Goal: Information Seeking & Learning: Stay updated

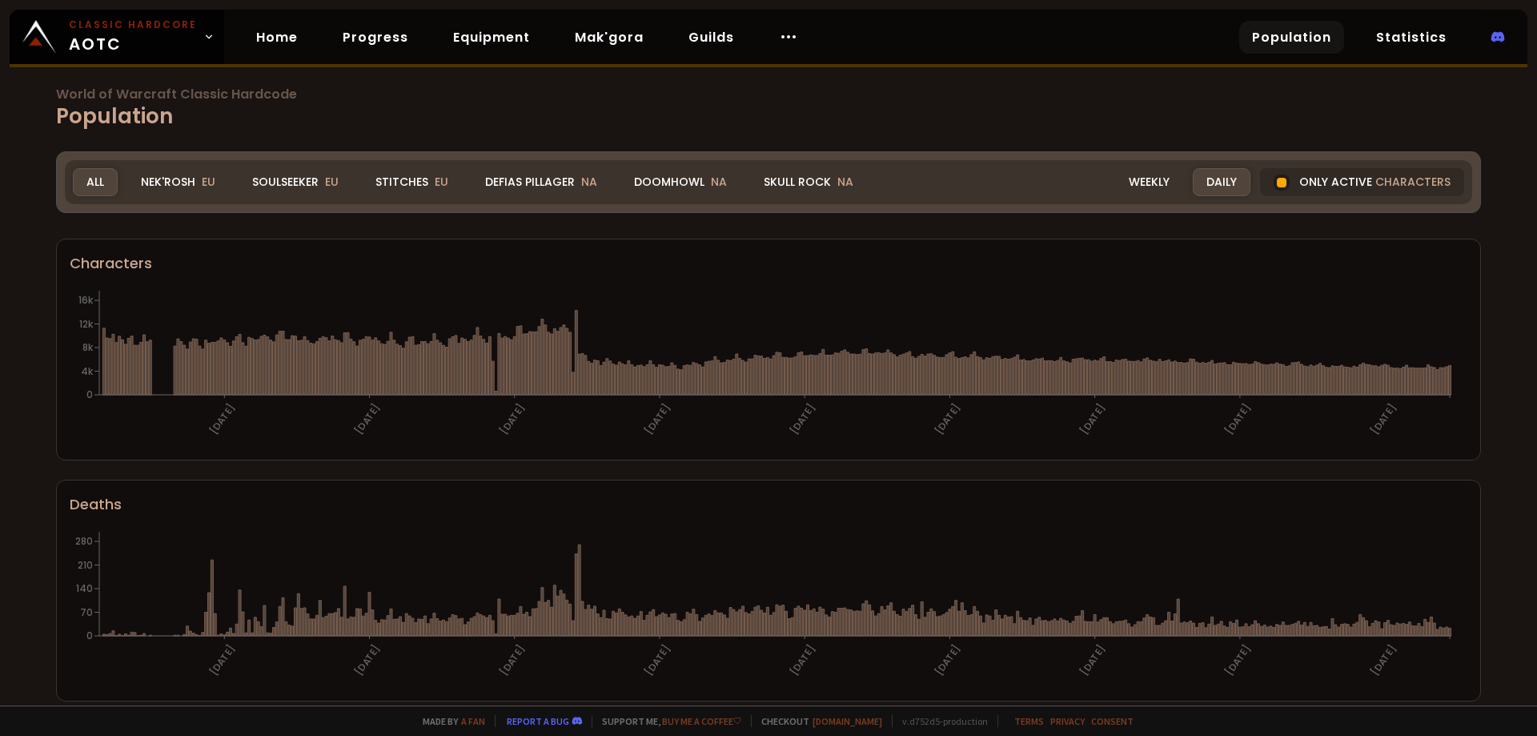
click at [1217, 185] on div "Daily" at bounding box center [1222, 182] width 58 height 28
click at [1277, 184] on div at bounding box center [1282, 183] width 10 height 10
click at [1091, 117] on h1 "World of Warcraft Classic Hardcode Population" at bounding box center [768, 110] width 1425 height 44
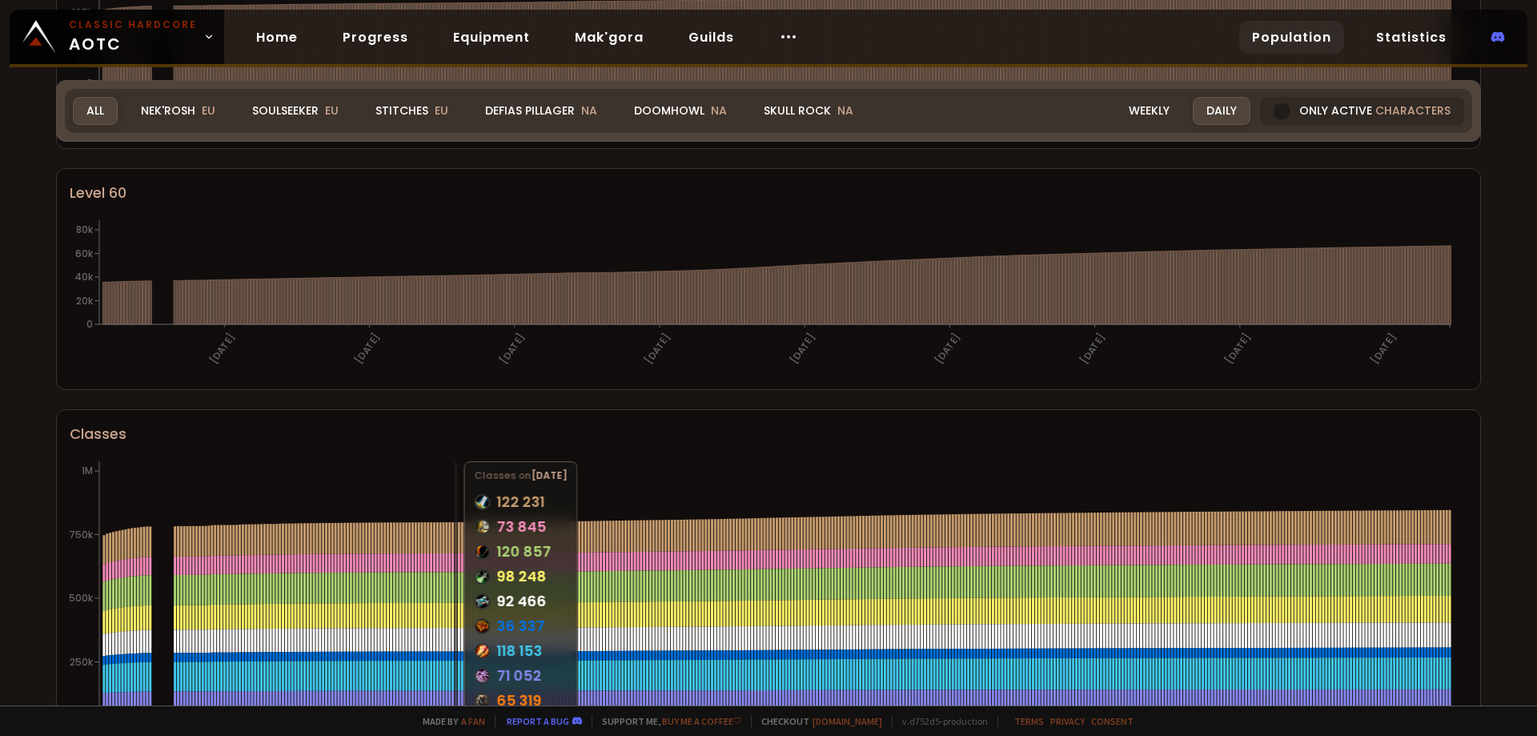
scroll to position [497, 0]
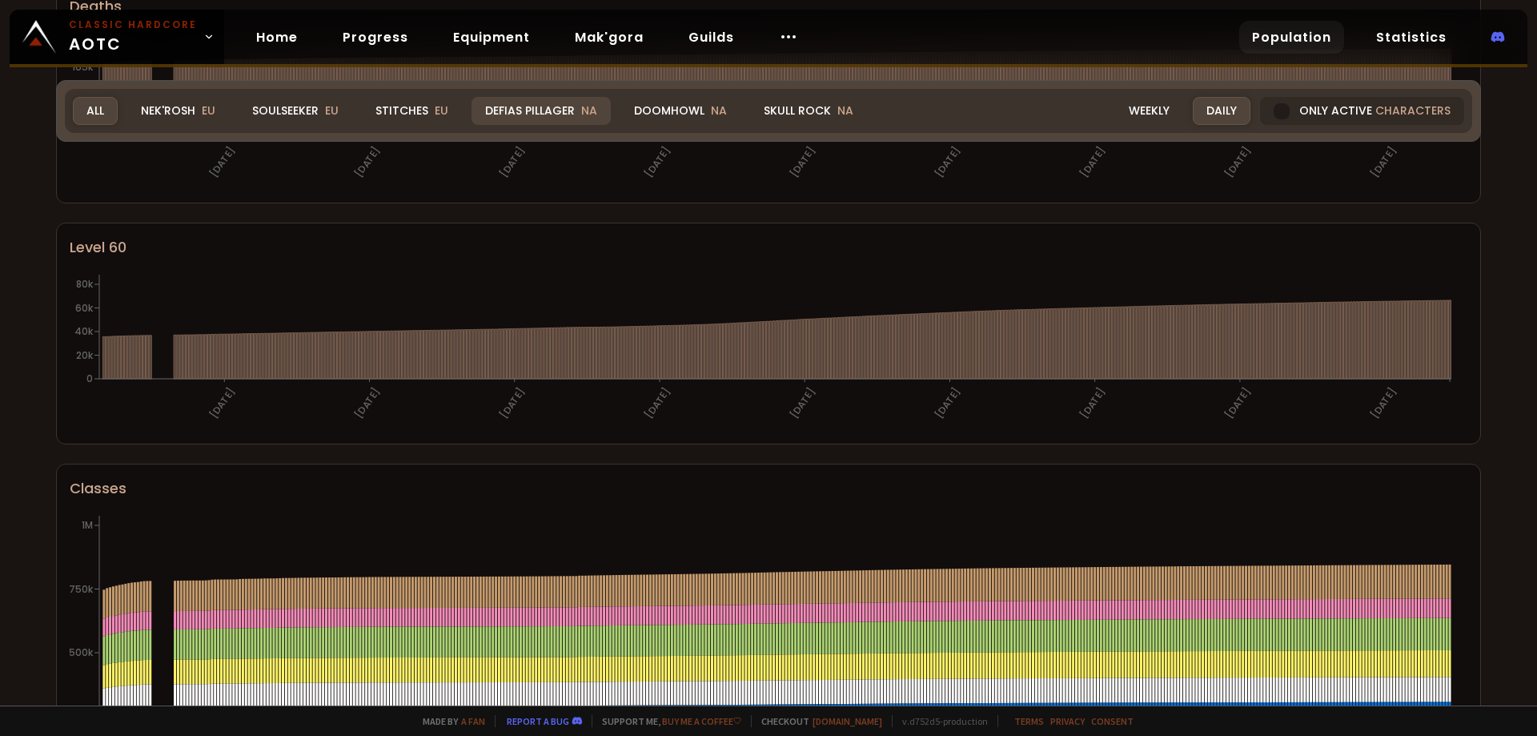
click at [558, 113] on div "Defias Pillager NA" at bounding box center [541, 111] width 139 height 28
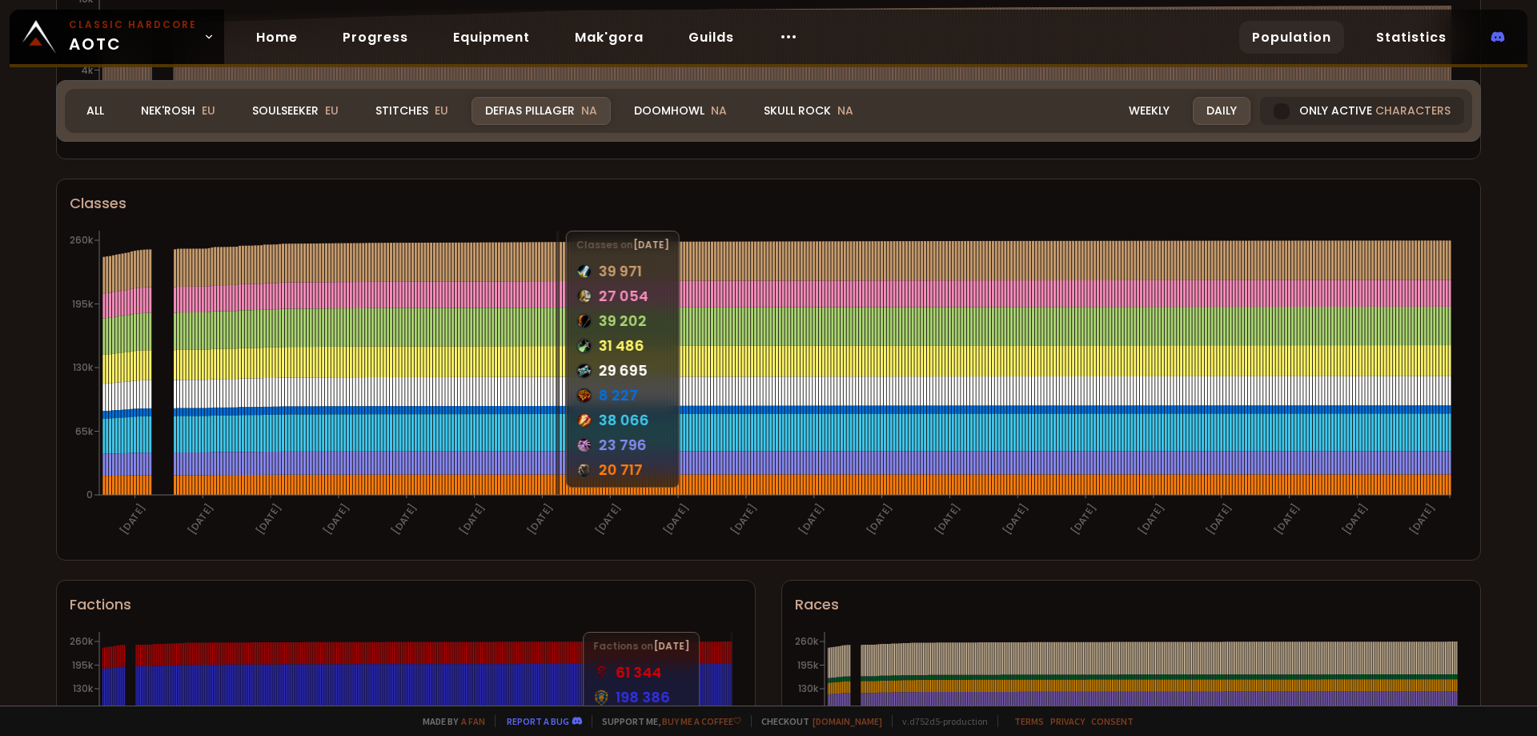
scroll to position [737, 0]
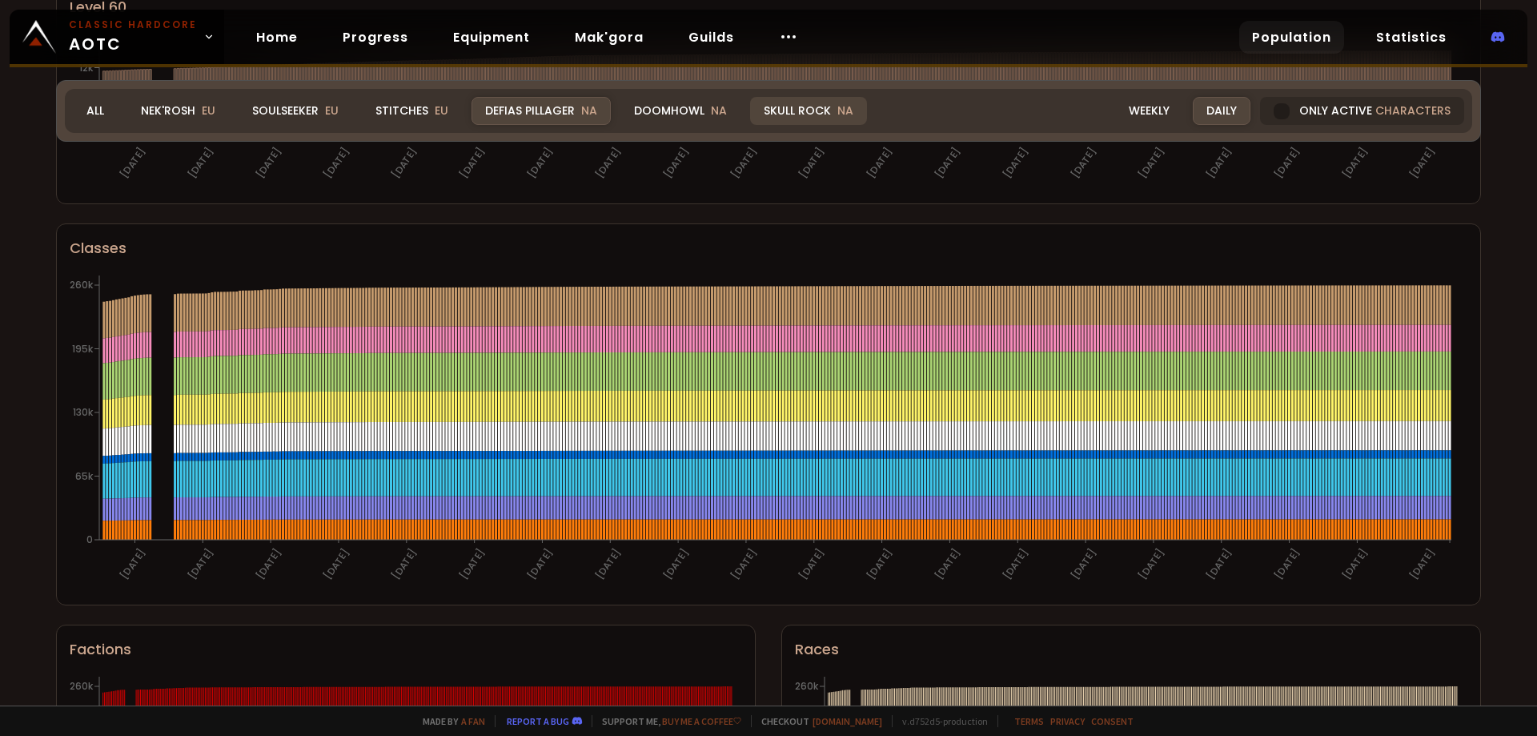
click at [791, 116] on div "Skull Rock NA" at bounding box center [808, 111] width 117 height 28
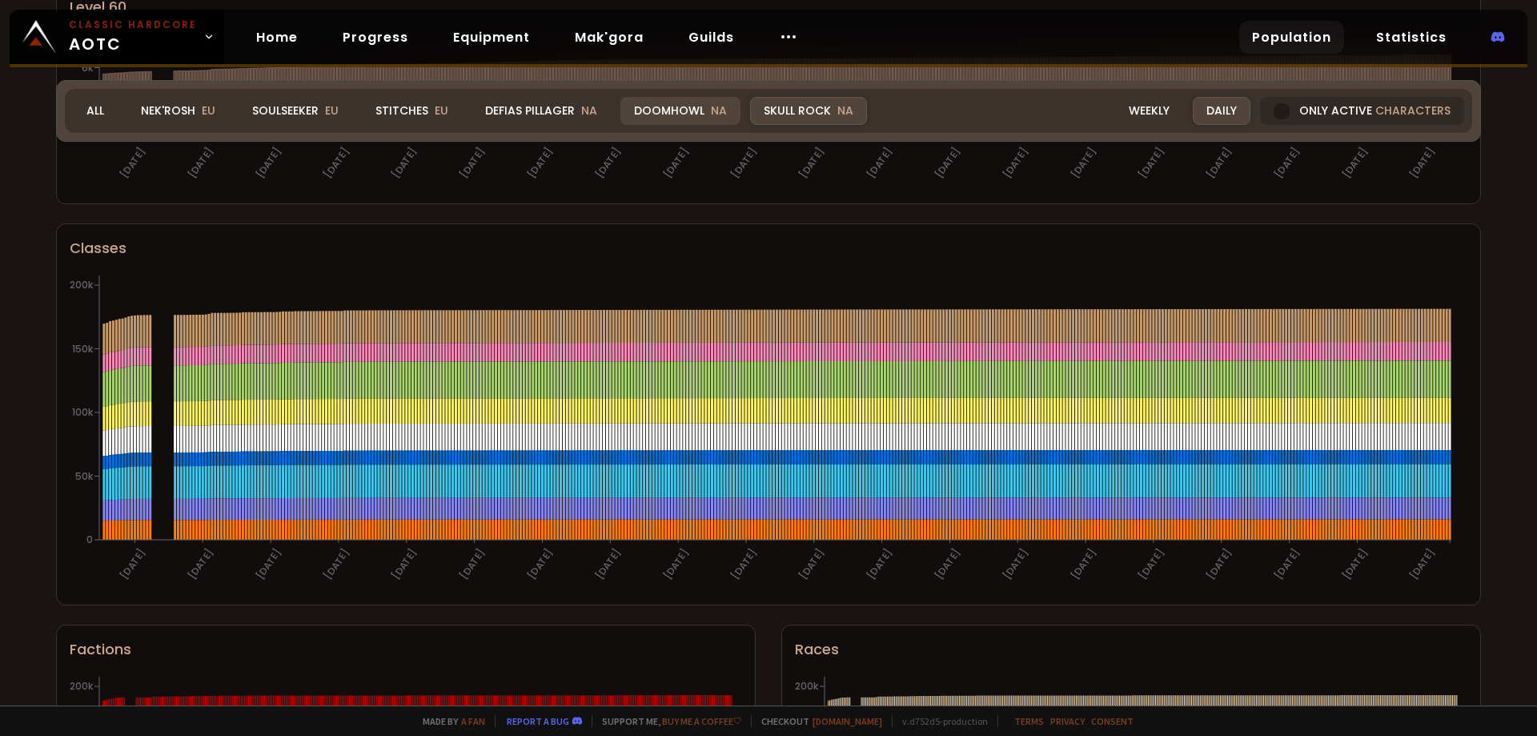
scroll to position [898, 0]
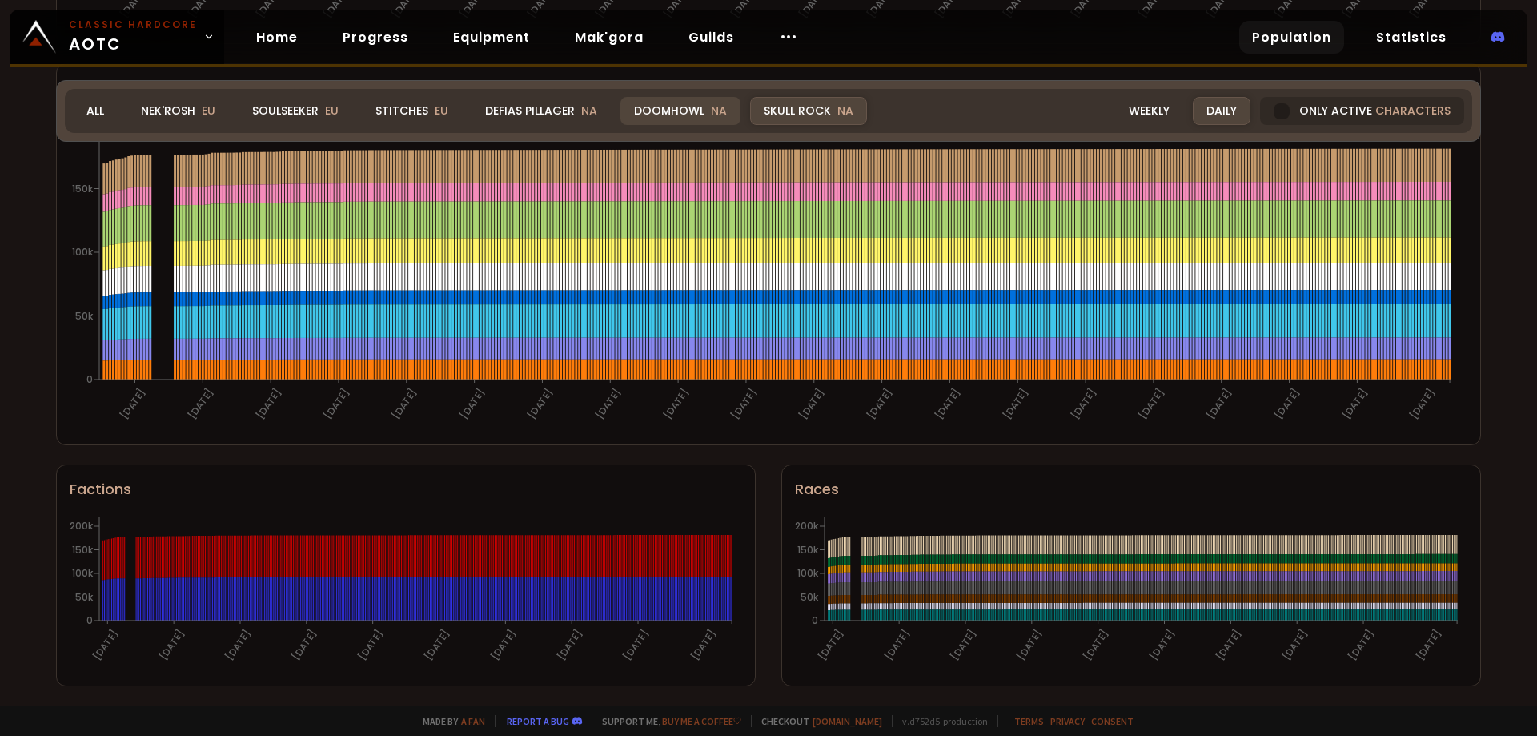
click at [639, 105] on div "Doomhowl NA" at bounding box center [681, 111] width 120 height 28
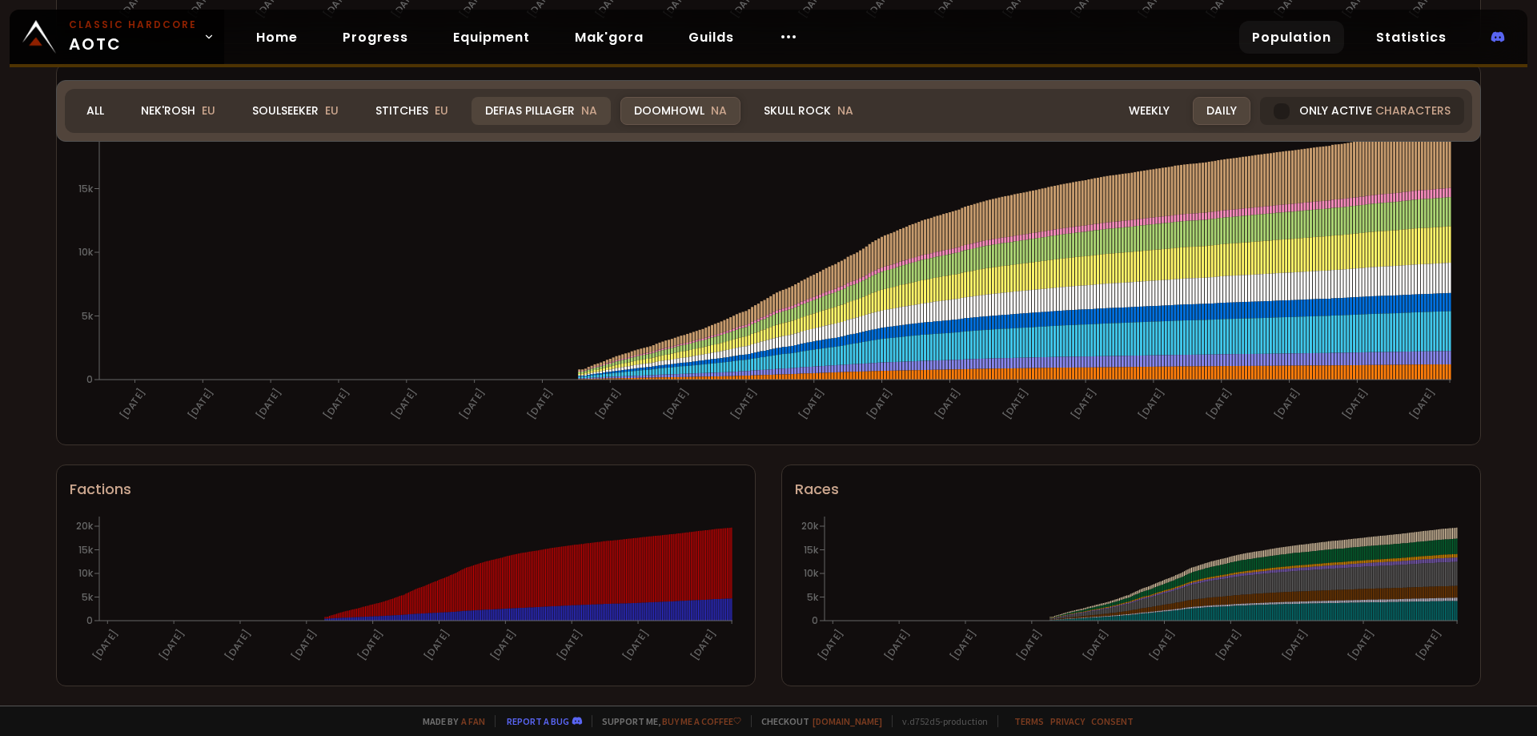
click at [560, 101] on div "Defias Pillager NA" at bounding box center [541, 111] width 139 height 28
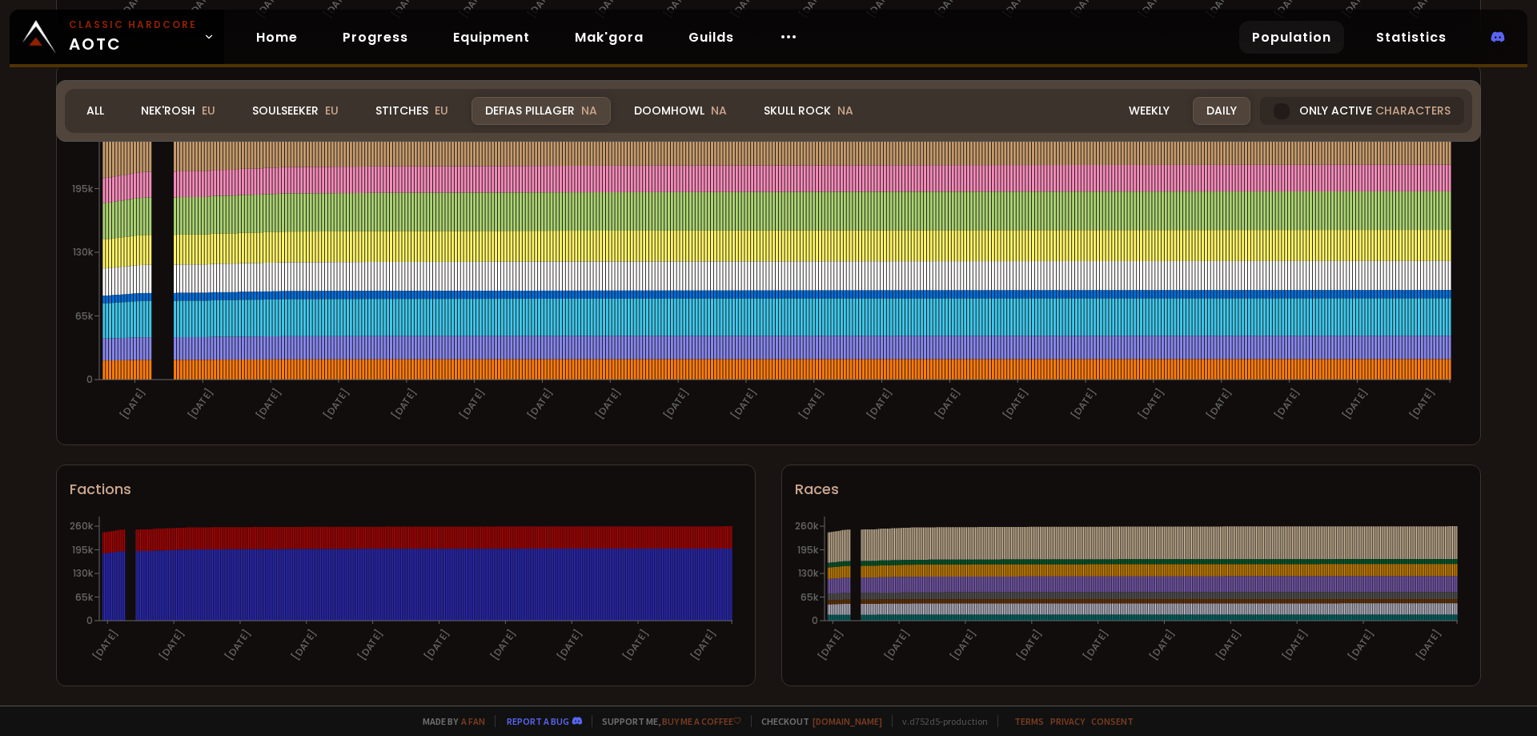
drag, startPoint x: 707, startPoint y: 105, endPoint x: 712, endPoint y: 400, distance: 294.7
click at [711, 106] on span "NA" at bounding box center [719, 110] width 16 height 16
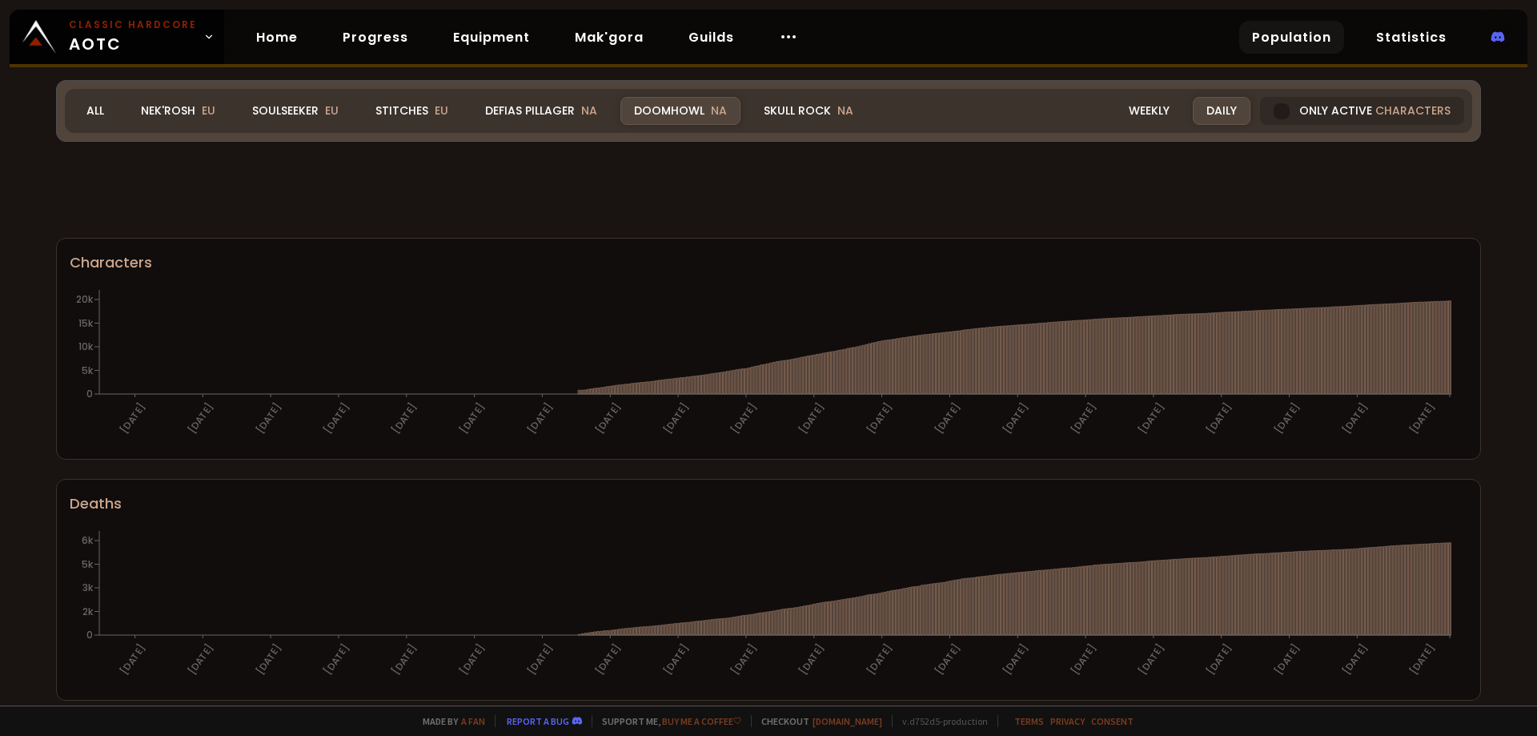
scroll to position [898, 0]
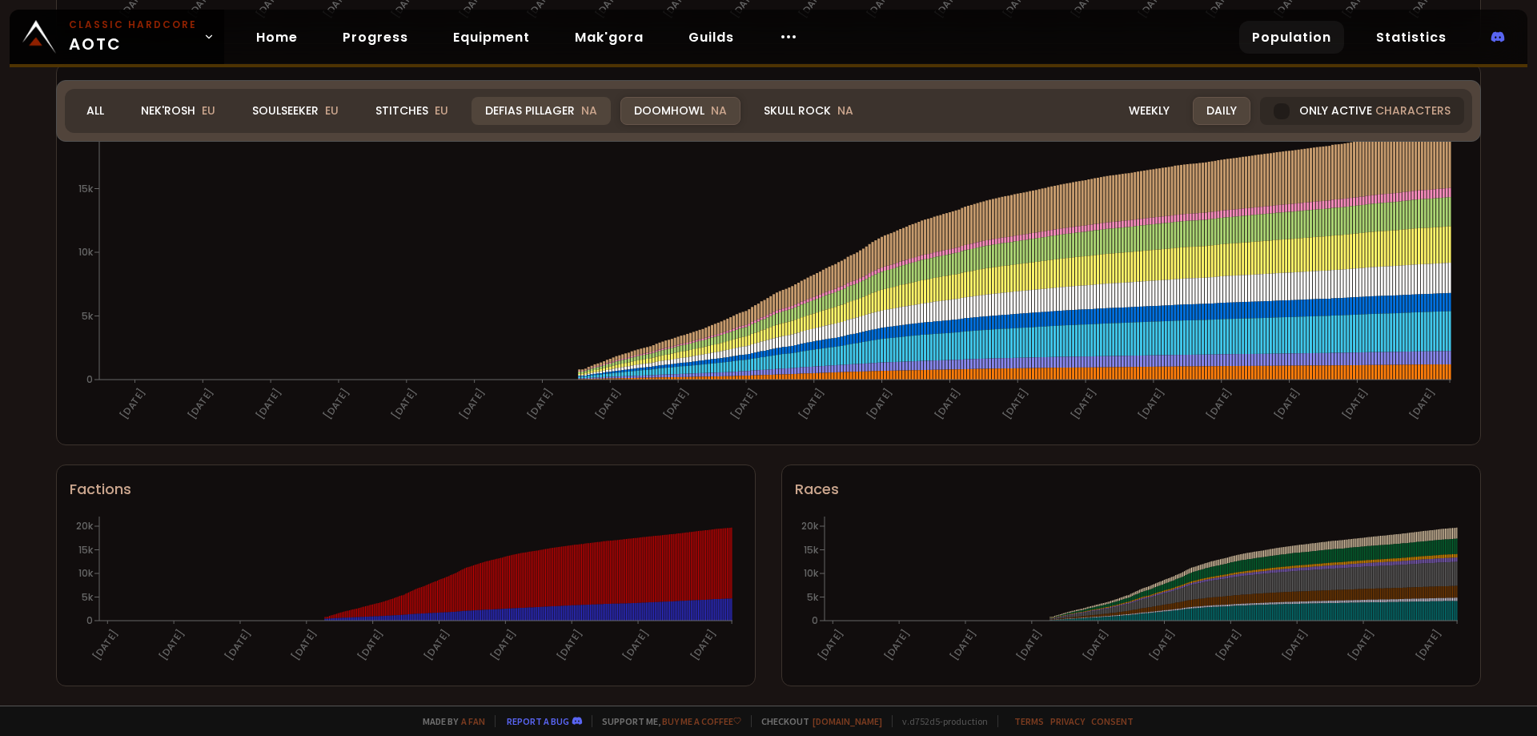
click at [516, 107] on div "Defias Pillager NA" at bounding box center [541, 111] width 139 height 28
